Goal: Check status: Check status

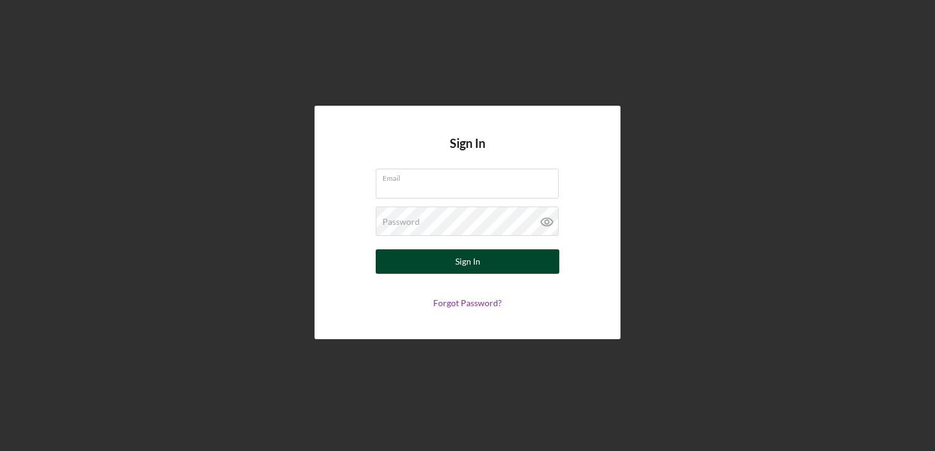
type input "[PERSON_NAME][EMAIL_ADDRESS][DOMAIN_NAME]"
click at [458, 263] on div "Sign In" at bounding box center [467, 262] width 25 height 24
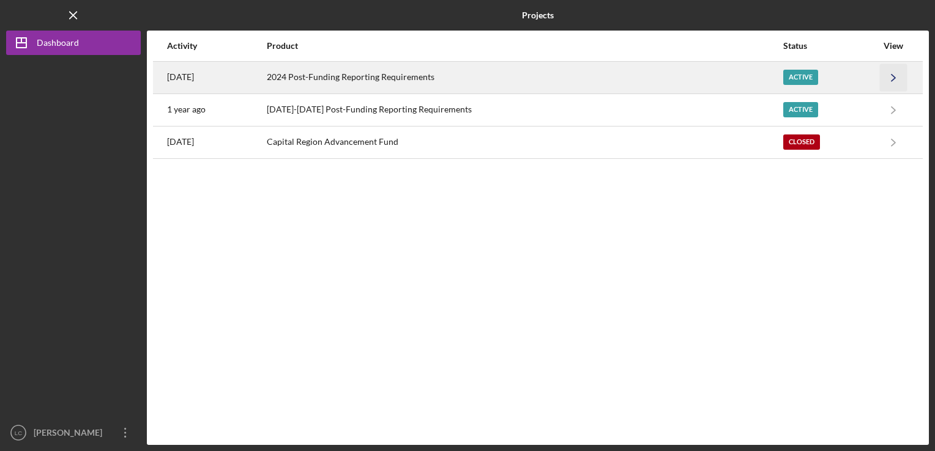
click at [893, 76] on polyline "button" at bounding box center [893, 77] width 4 height 7
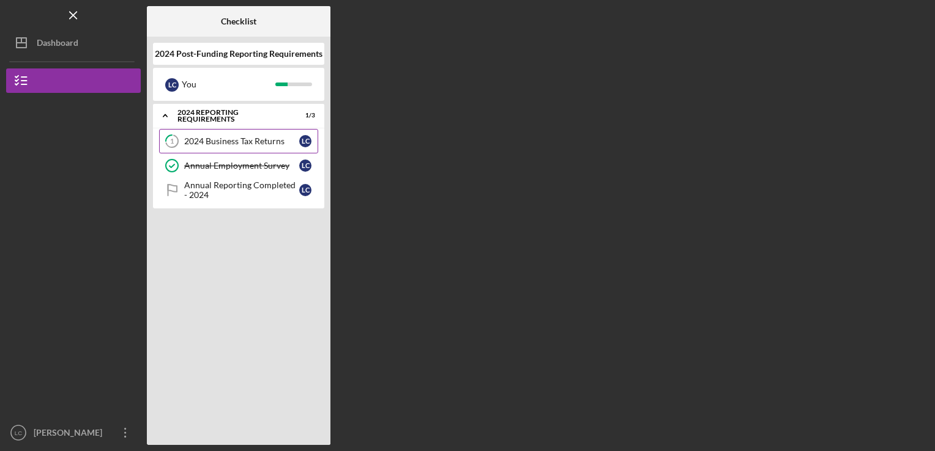
click at [205, 143] on div "2024 Business Tax Returns" at bounding box center [241, 141] width 115 height 10
